Goal: Check status: Check status

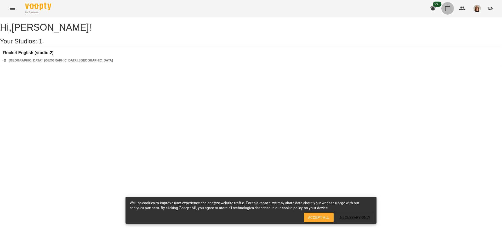
click at [449, 10] on icon "button" at bounding box center [447, 8] width 6 height 6
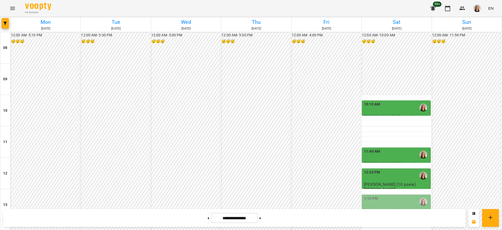
scroll to position [250, 0]
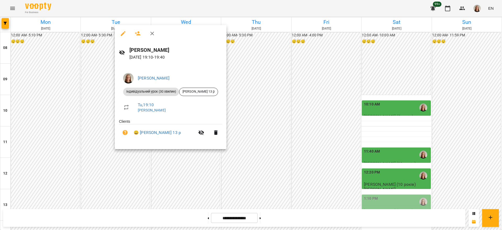
click at [95, 130] on div at bounding box center [251, 115] width 502 height 230
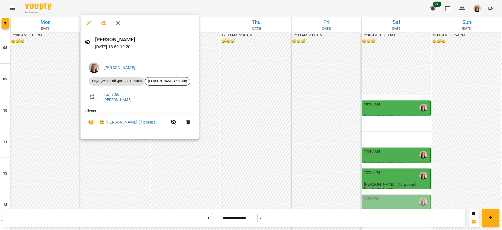
click at [116, 25] on icon "button" at bounding box center [118, 23] width 6 height 6
